Goal: Go to known website: Access a specific website the user already knows

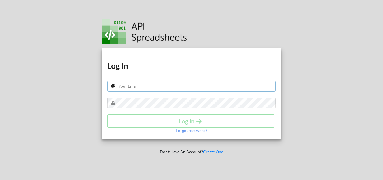
click at [203, 88] on input "text" at bounding box center [192, 86] width 168 height 11
paste input "[EMAIL_ADDRESS][DOMAIN_NAME]"
type input "[EMAIL_ADDRESS][DOMAIN_NAME]"
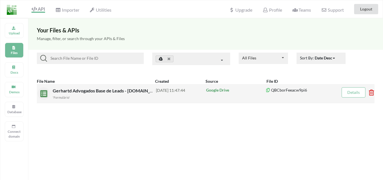
click at [90, 90] on span "Gerhartd Advogados Base de Leads - abcdireito.com.br" at bounding box center [109, 90] width 113 height 5
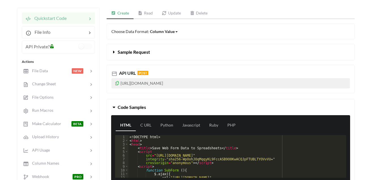
scroll to position [30, 0]
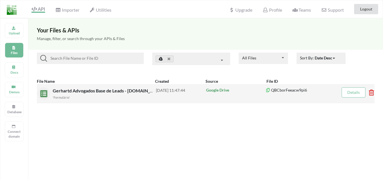
click at [216, 91] on p "Google Drive" at bounding box center [235, 90] width 59 height 6
